Goal: Check status: Check status

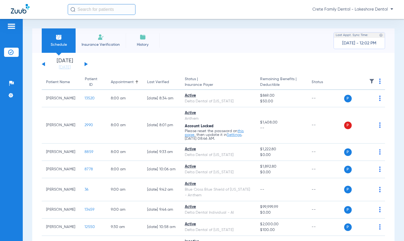
click at [85, 64] on button at bounding box center [86, 64] width 3 height 4
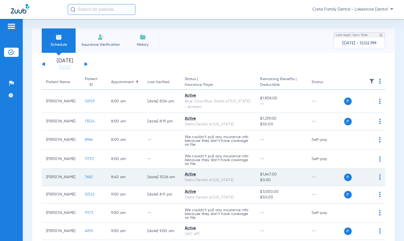
click at [85, 178] on span "7682" at bounding box center [89, 177] width 8 height 4
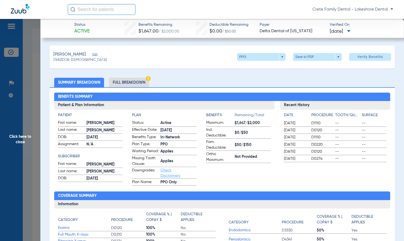
click at [12, 64] on span "Click here to close" at bounding box center [20, 139] width 40 height 241
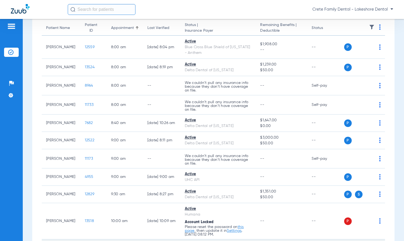
scroll to position [108, 0]
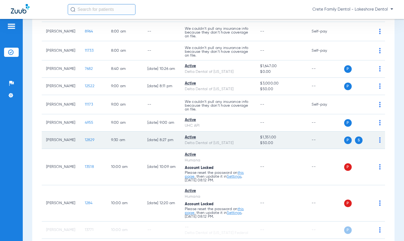
click at [91, 140] on span "12829" at bounding box center [89, 140] width 9 height 4
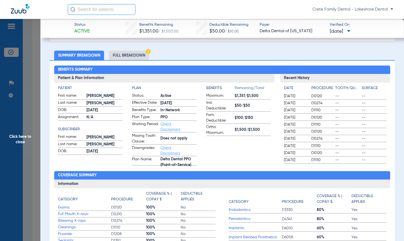
scroll to position [81, 0]
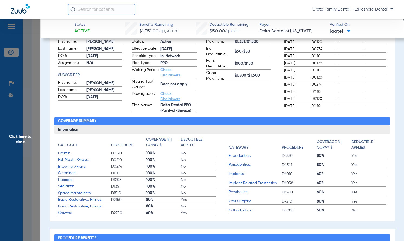
click at [10, 67] on span "Click here to close" at bounding box center [20, 139] width 40 height 241
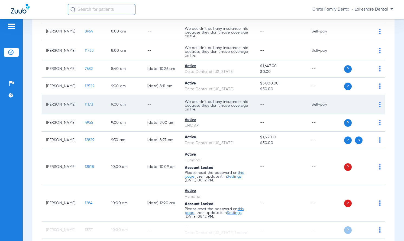
scroll to position [136, 0]
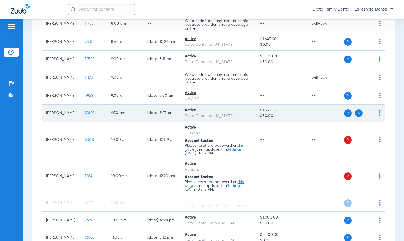
click at [88, 114] on span "12829" at bounding box center [89, 113] width 9 height 4
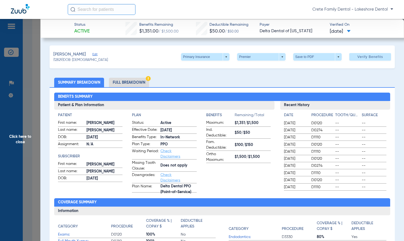
click at [272, 79] on ul "Summary Breakdown Full Breakdown" at bounding box center [223, 82] width 346 height 9
click at [221, 57] on span at bounding box center [205, 57] width 49 height 8
click at [210, 78] on span "Secondary Insurance" at bounding box center [200, 79] width 36 height 4
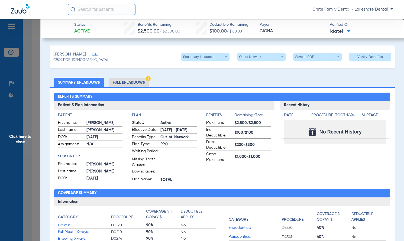
click at [4, 70] on span "Click here to close" at bounding box center [20, 139] width 40 height 241
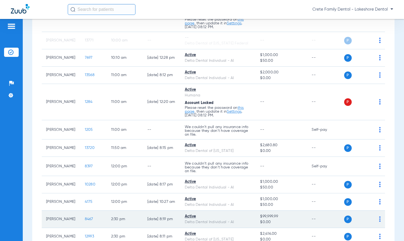
scroll to position [380, 0]
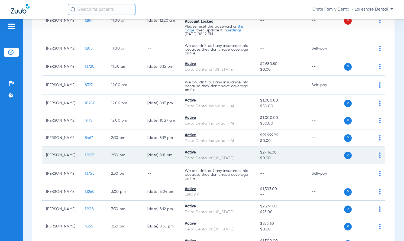
click at [88, 154] on span "12993" at bounding box center [89, 155] width 9 height 4
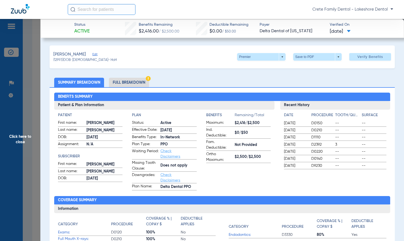
click at [9, 70] on span "Click here to close" at bounding box center [20, 139] width 40 height 241
